Goal: Task Accomplishment & Management: Complete application form

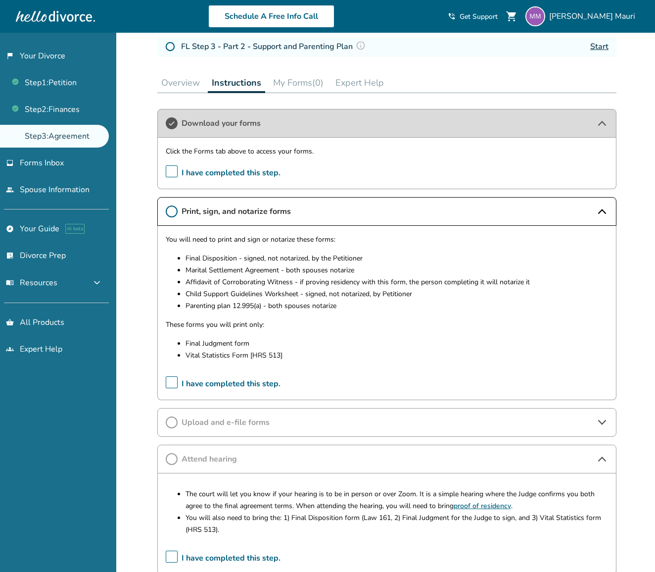
scroll to position [175, 0]
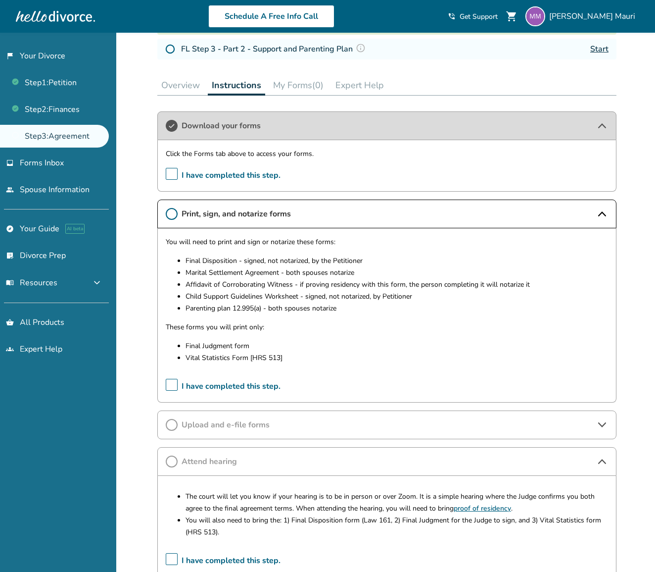
click at [294, 86] on button "My Forms (0)" at bounding box center [298, 85] width 58 height 20
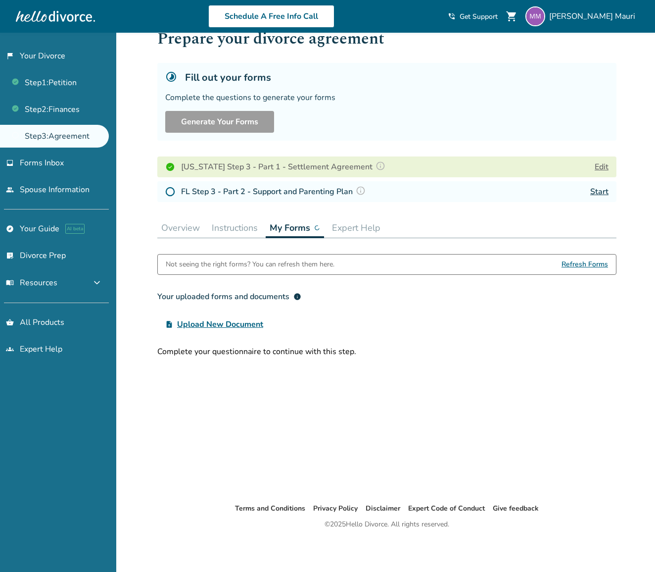
scroll to position [33, 0]
click at [168, 193] on img at bounding box center [170, 192] width 10 height 10
click at [171, 193] on img at bounding box center [170, 192] width 10 height 10
click at [604, 194] on link "Start" at bounding box center [599, 191] width 18 height 11
click at [590, 264] on span "Refresh Forms" at bounding box center [585, 264] width 47 height 20
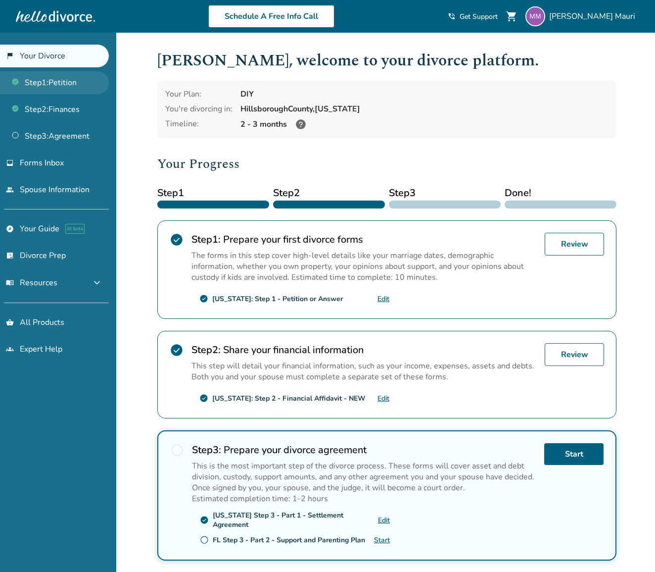
click at [76, 87] on link "Step 1 : Petition" at bounding box center [54, 82] width 109 height 23
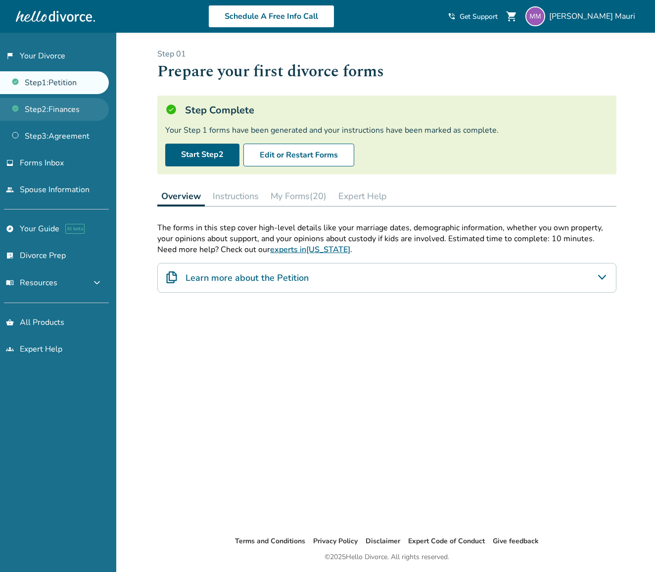
click at [78, 112] on link "Step 2 : Finances" at bounding box center [54, 109] width 109 height 23
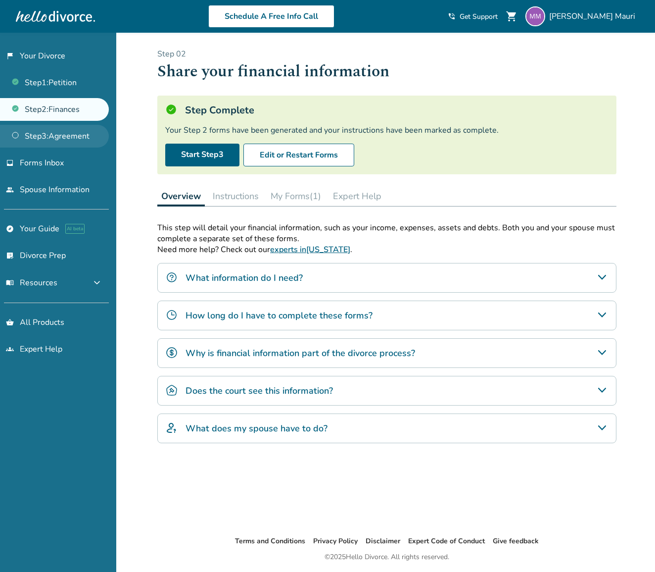
click at [77, 140] on link "Step 3 : Agreement" at bounding box center [54, 136] width 109 height 23
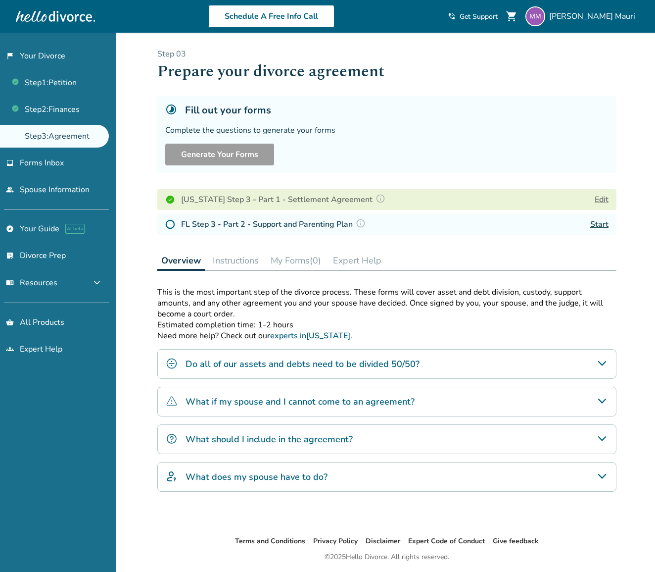
drag, startPoint x: 253, startPoint y: 229, endPoint x: 206, endPoint y: 224, distance: 46.8
click at [250, 229] on h4 "FL Step 3 - Part 2 - Support and Parenting Plan" at bounding box center [275, 224] width 188 height 13
click at [174, 228] on img at bounding box center [170, 224] width 10 height 10
click at [171, 227] on img at bounding box center [170, 224] width 10 height 10
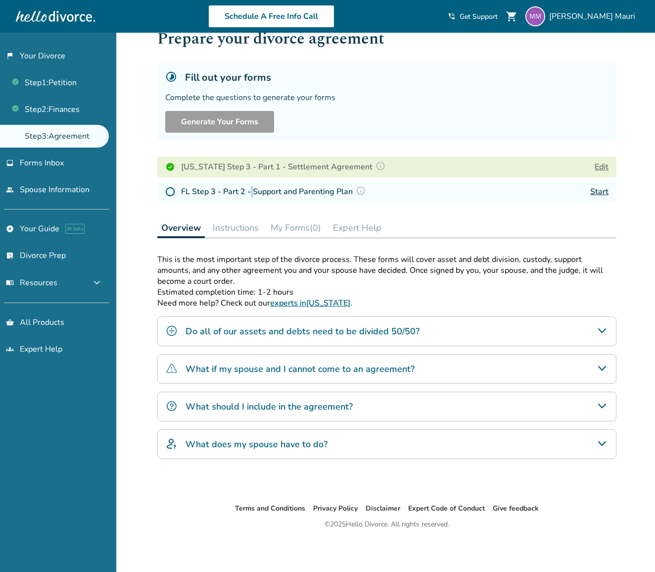
scroll to position [33, 0]
click at [51, 167] on span "Forms Inbox" at bounding box center [42, 162] width 44 height 11
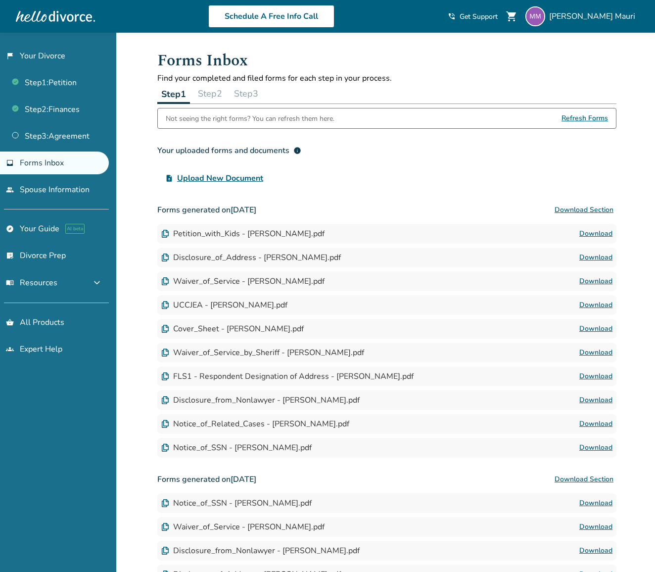
click at [248, 93] on button "Step 3" at bounding box center [246, 94] width 32 height 20
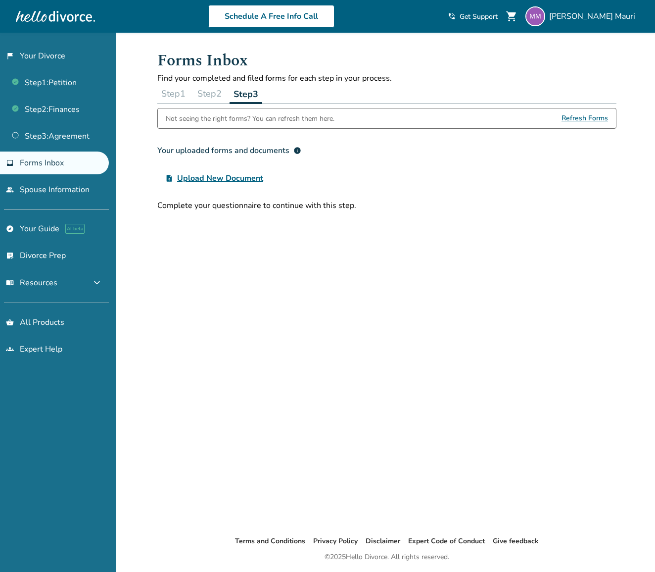
click at [217, 91] on button "Step 2" at bounding box center [209, 94] width 32 height 20
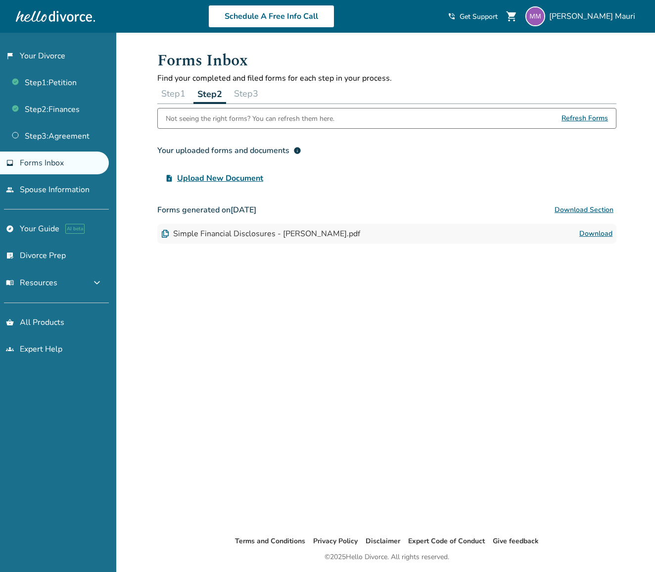
click at [247, 94] on button "Step 3" at bounding box center [246, 94] width 32 height 20
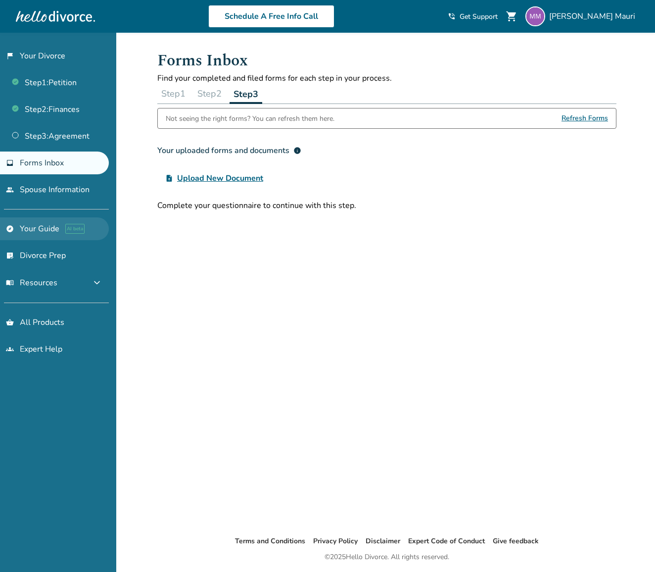
click at [48, 227] on link "explore Your Guide AI beta" at bounding box center [54, 228] width 109 height 23
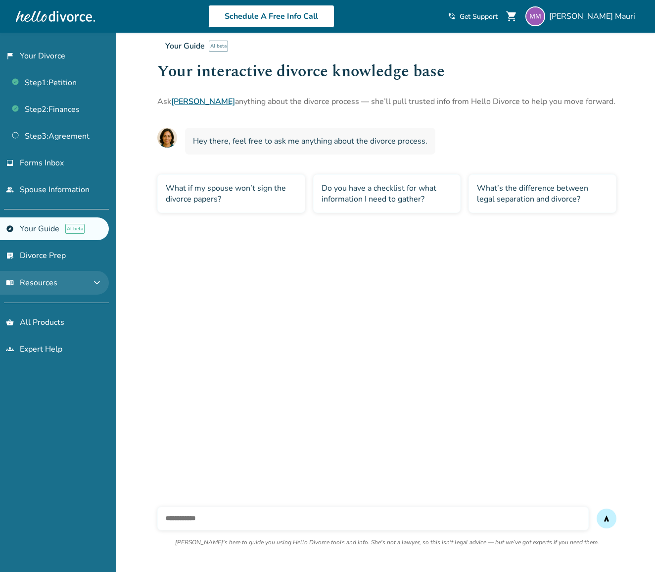
click at [75, 284] on button "menu_book Resources expand_more" at bounding box center [54, 283] width 109 height 24
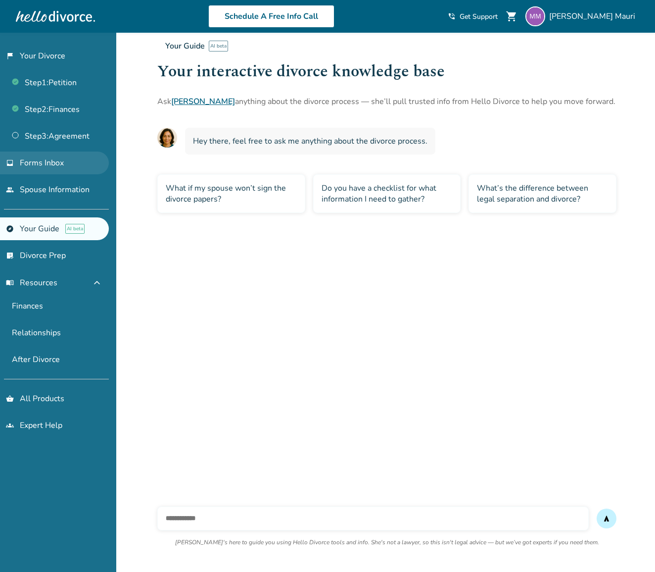
click at [52, 165] on span "Forms Inbox" at bounding box center [42, 162] width 44 height 11
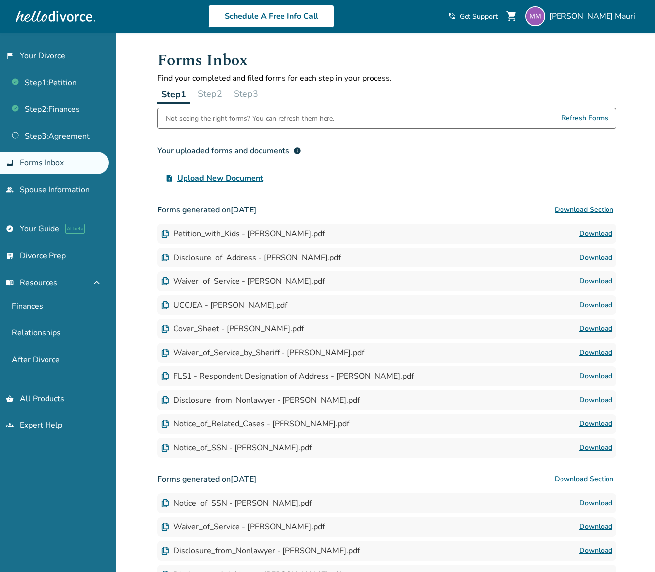
click at [238, 121] on div "Not seeing the right forms? You can refresh them here." at bounding box center [250, 118] width 169 height 20
click at [238, 116] on div "Not seeing the right forms? You can refresh them here." at bounding box center [250, 118] width 169 height 20
drag, startPoint x: 322, startPoint y: 121, endPoint x: 327, endPoint y: 121, distance: 5.4
click at [321, 121] on div "Not seeing the right forms? You can refresh them here." at bounding box center [250, 118] width 169 height 20
drag, startPoint x: 329, startPoint y: 121, endPoint x: 324, endPoint y: 122, distance: 5.2
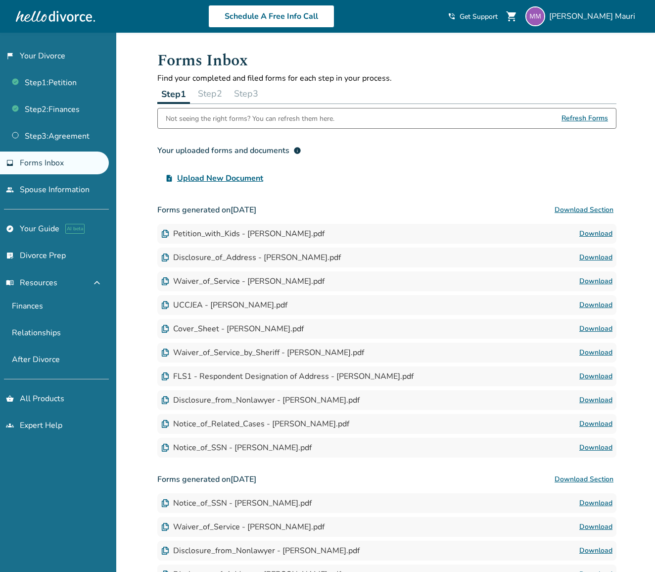
click at [328, 121] on div "Not seeing the right forms? You can refresh them here." at bounding box center [250, 118] width 169 height 20
click at [70, 60] on link "flag_2 Your Divorce" at bounding box center [54, 56] width 109 height 23
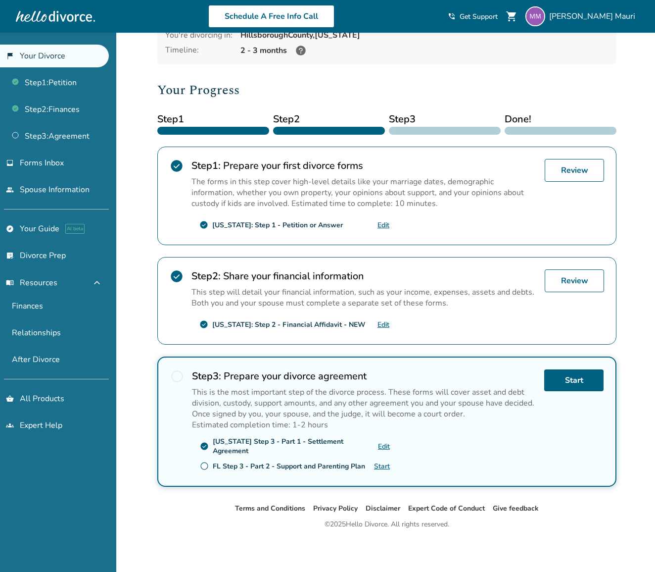
scroll to position [74, 0]
click at [382, 466] on link "Start" at bounding box center [382, 465] width 16 height 9
